Goal: Information Seeking & Learning: Learn about a topic

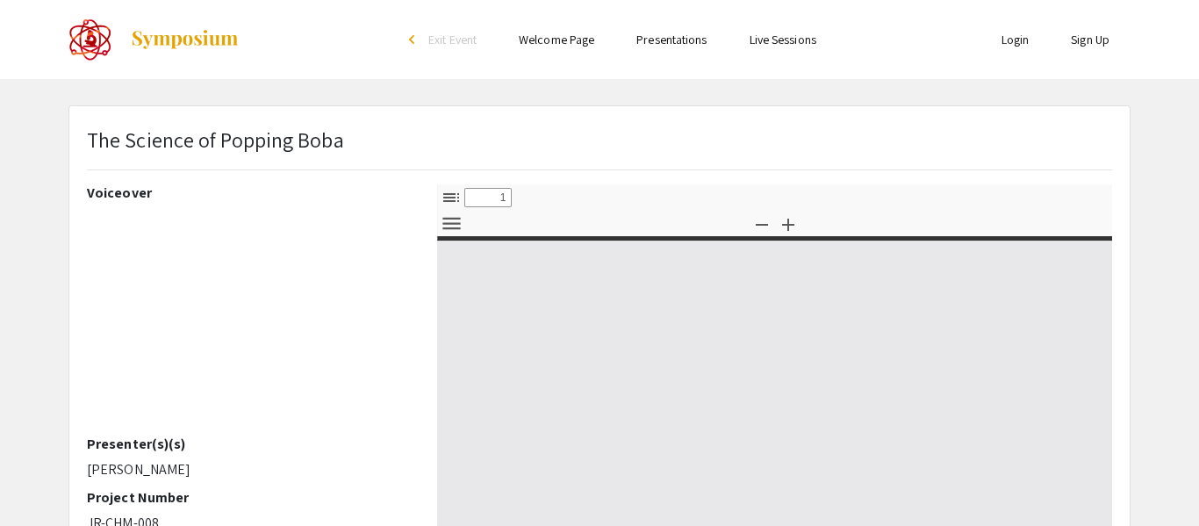
select select "custom"
type input "0"
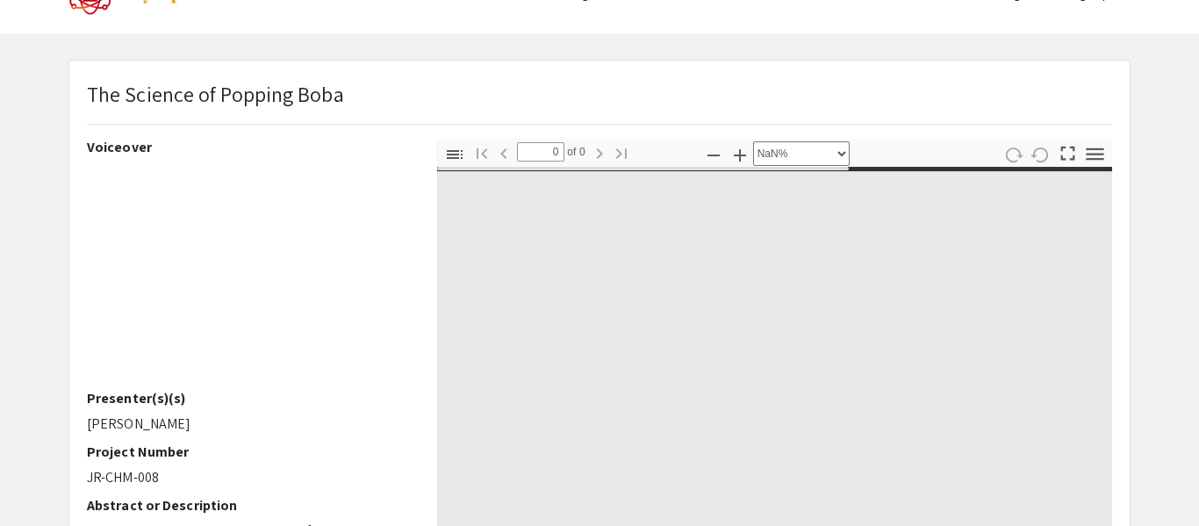
select select "auto"
type input "1"
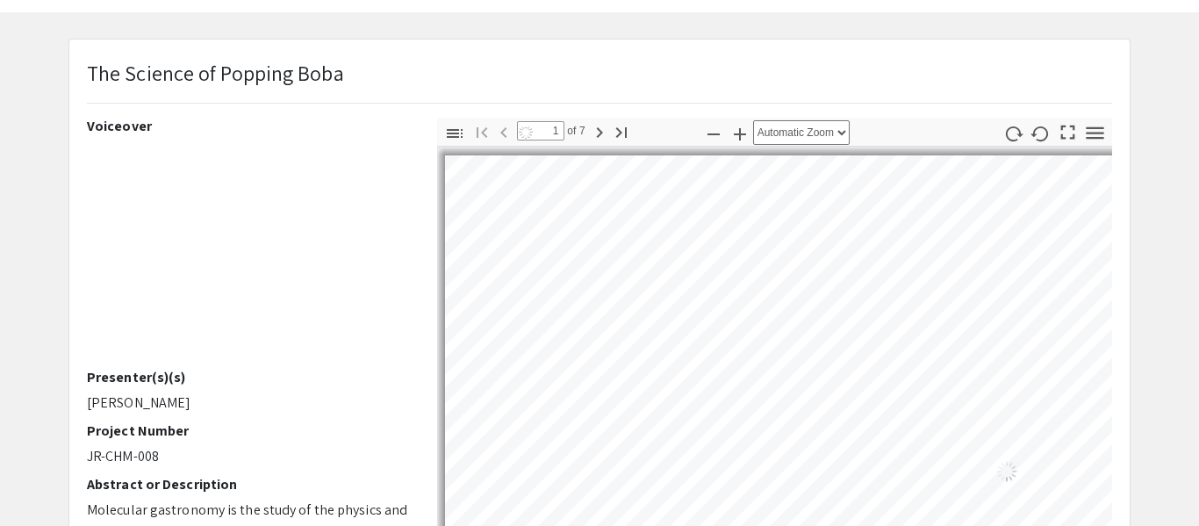
select select "auto"
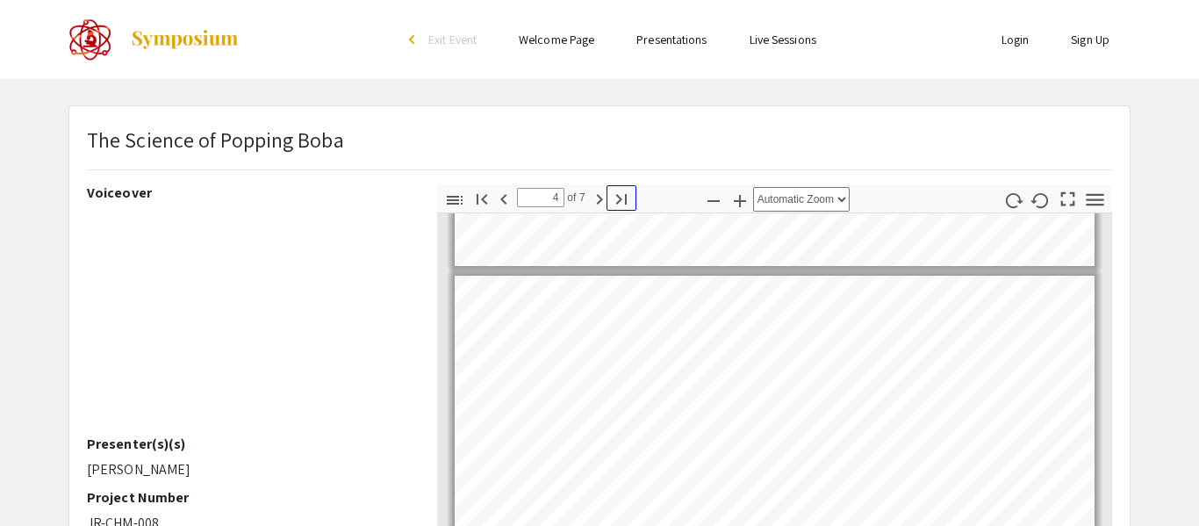
click at [607, 194] on button "Go to Last Page" at bounding box center [622, 197] width 30 height 25
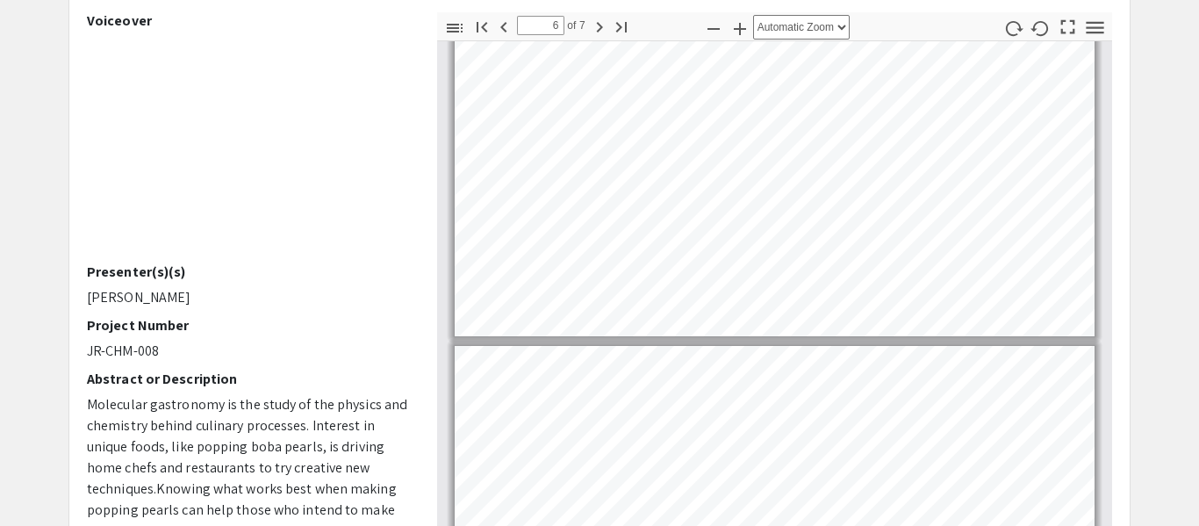
type input "7"
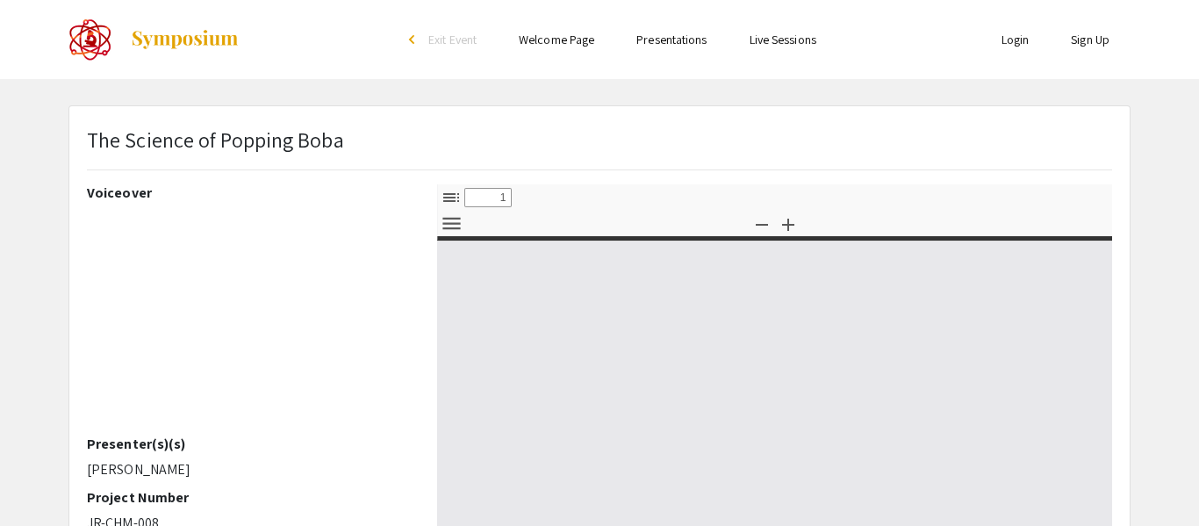
select select "custom"
type input "0"
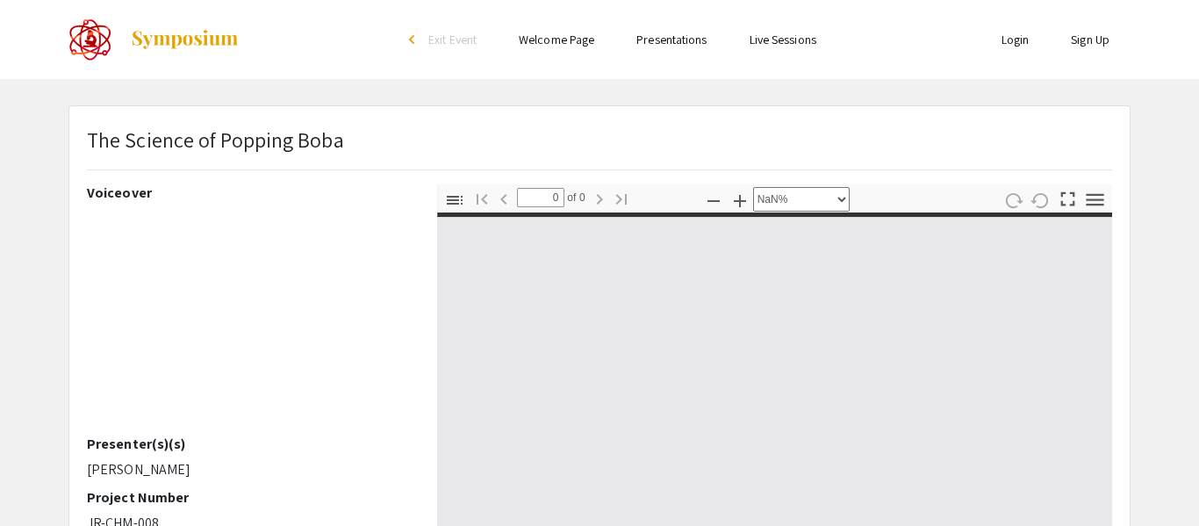
select select "auto"
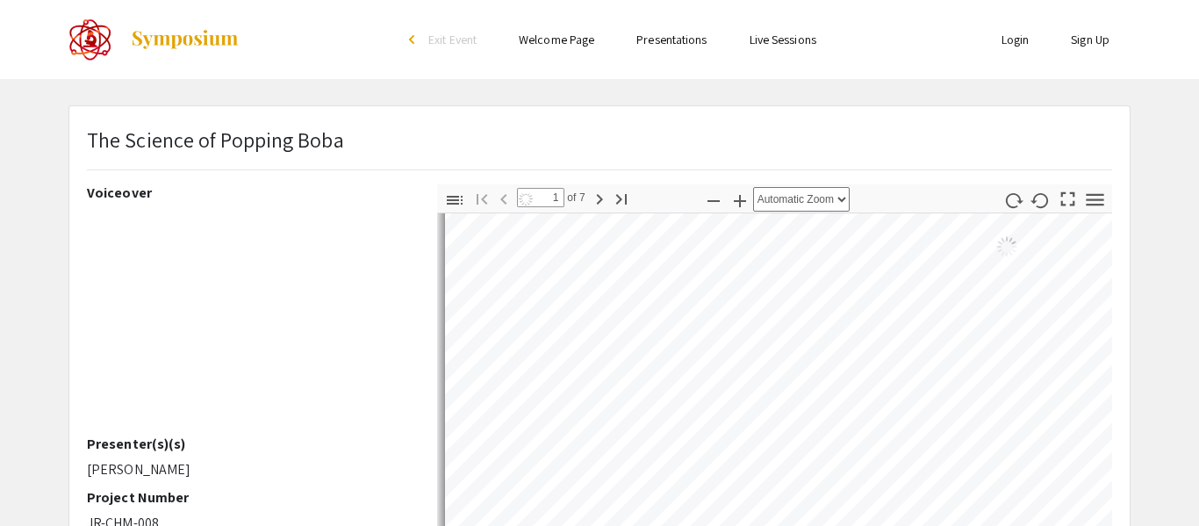
type input "1"
select select "auto"
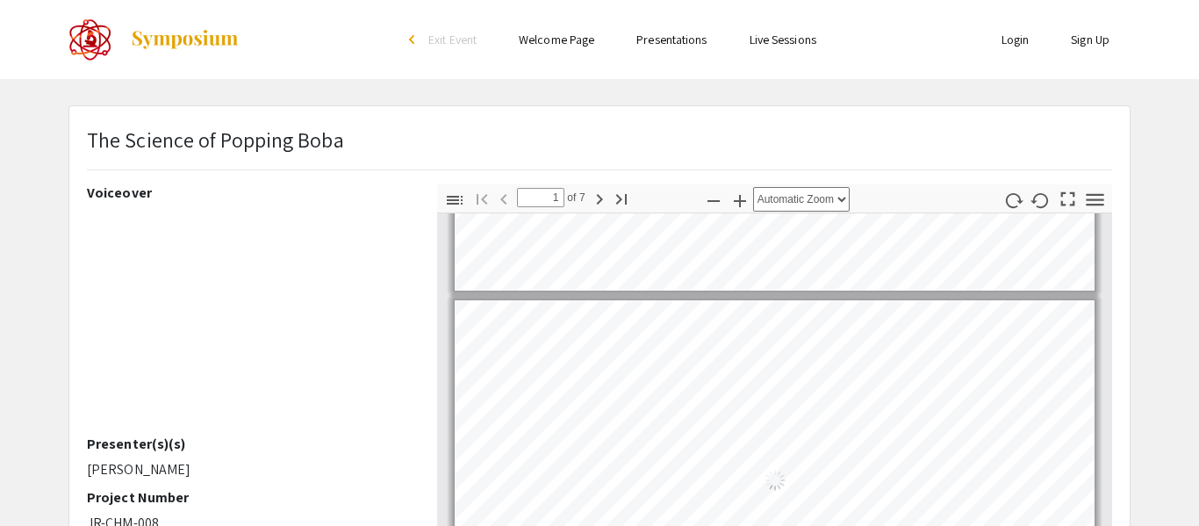
scroll to position [67, 0]
